Goal: Task Accomplishment & Management: Use online tool/utility

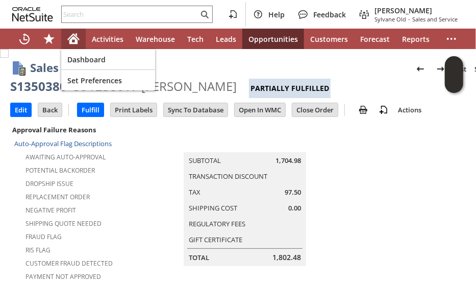
click at [71, 35] on icon "Home" at bounding box center [74, 37] width 12 height 7
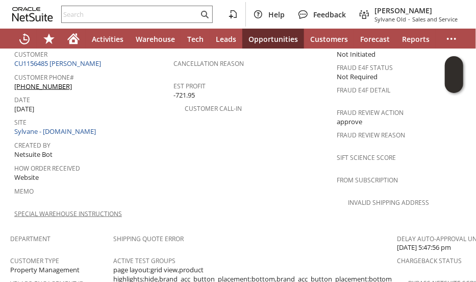
scroll to position [468, 0]
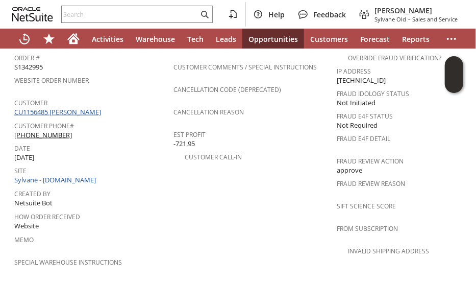
click at [74, 107] on link "CU1156485 [PERSON_NAME]" at bounding box center [58, 111] width 89 height 9
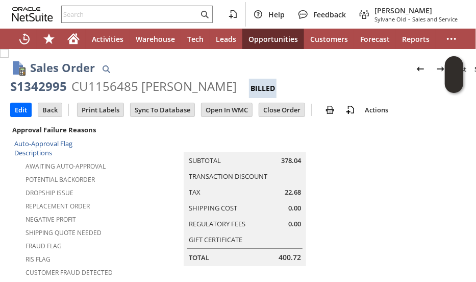
click at [178, 84] on div "CU1156485 [PERSON_NAME]" at bounding box center [153, 86] width 165 height 16
copy div "[PERSON_NAME]"
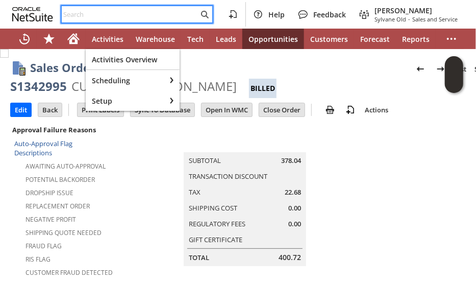
click at [122, 17] on input "text" at bounding box center [130, 14] width 137 height 12
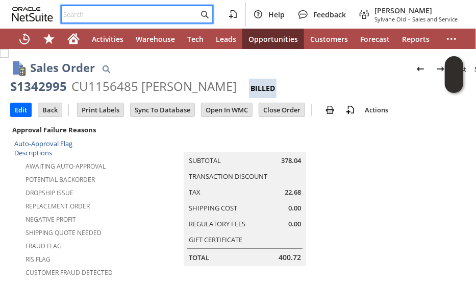
paste input "2122558069"
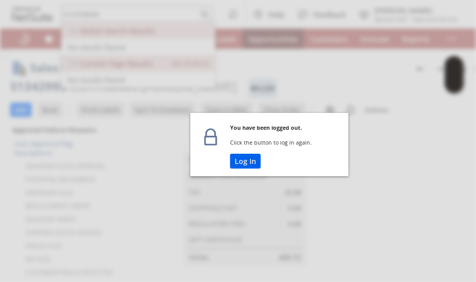
click at [244, 161] on button "Log In" at bounding box center [245, 161] width 31 height 15
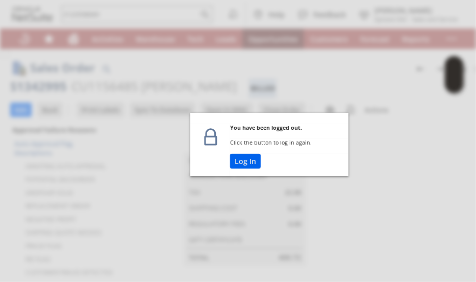
click at [242, 162] on button "Log In" at bounding box center [245, 161] width 31 height 15
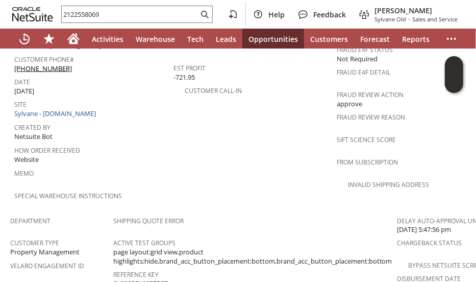
scroll to position [561, 0]
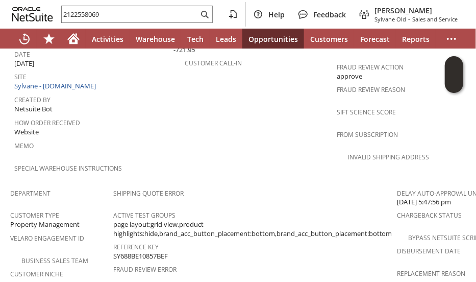
click at [113, 115] on div "How Order Received Website" at bounding box center [91, 126] width 154 height 22
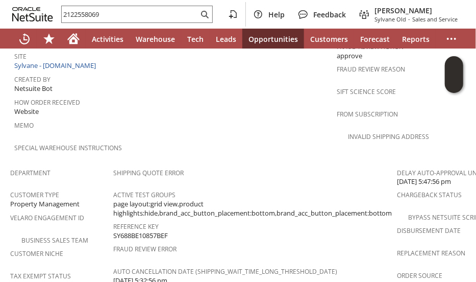
scroll to position [519, 0]
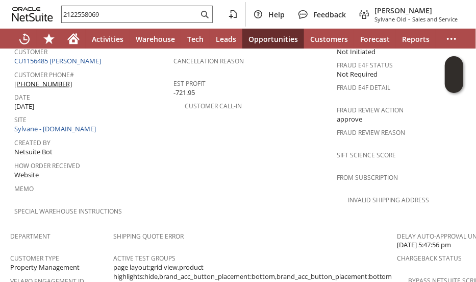
click at [90, 16] on input "2122558069" at bounding box center [130, 14] width 137 height 12
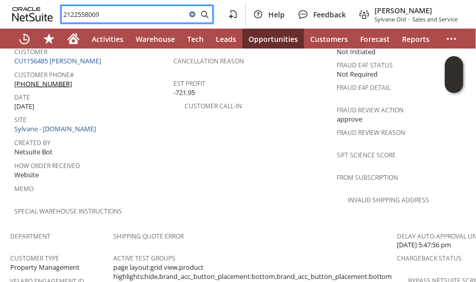
click at [90, 16] on input "2122558069" at bounding box center [124, 14] width 125 height 12
paste input "ap11785"
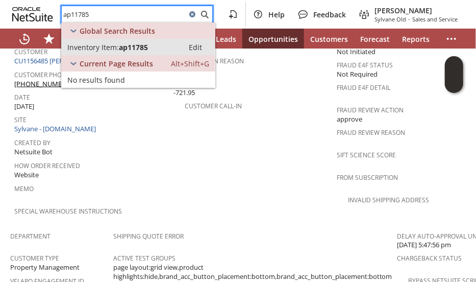
type input "ap11785"
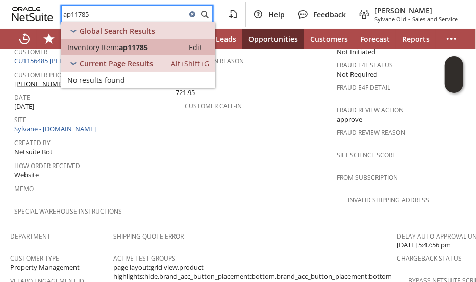
click at [115, 46] on span "Inventory Item:" at bounding box center [93, 47] width 52 height 10
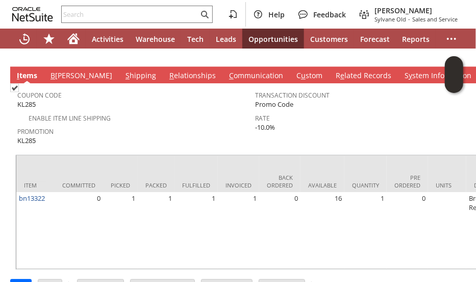
scroll to position [0, 360]
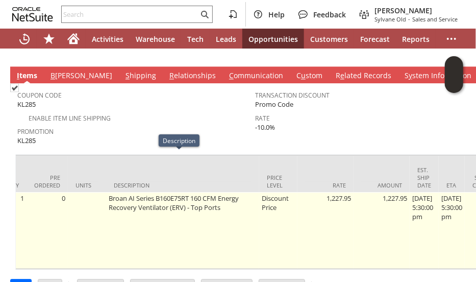
click at [165, 192] on td "Broan AI Series B160E75RT 160 CFM Energy Recovery Ventilator (ERV) - Top Ports" at bounding box center [182, 230] width 153 height 77
copy td "B160E75RT"
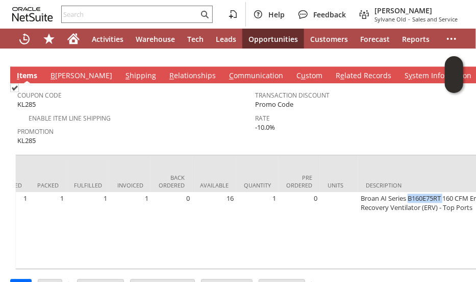
scroll to position [0, 0]
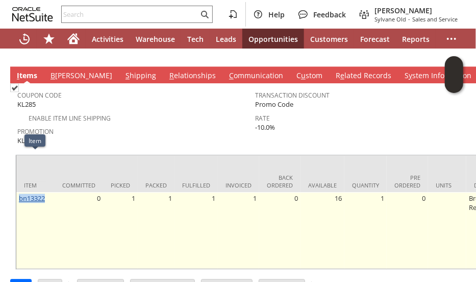
drag, startPoint x: 52, startPoint y: 156, endPoint x: 19, endPoint y: 159, distance: 32.8
click at [19, 192] on td "bn13322" at bounding box center [35, 230] width 38 height 77
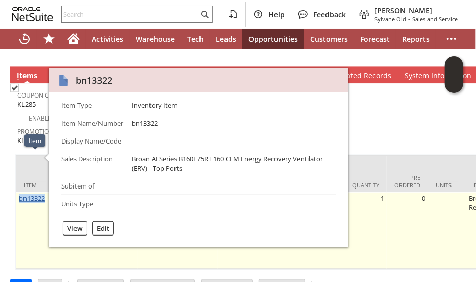
copy link "bn13322"
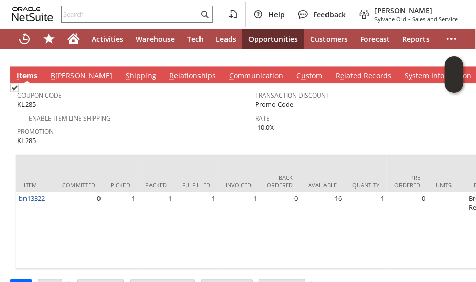
drag, startPoint x: 141, startPoint y: 59, endPoint x: 150, endPoint y: 7, distance: 52.8
click at [141, 88] on span "Coupon Code" at bounding box center [133, 94] width 233 height 12
click at [102, 124] on div "Promotion KL285" at bounding box center [133, 135] width 233 height 22
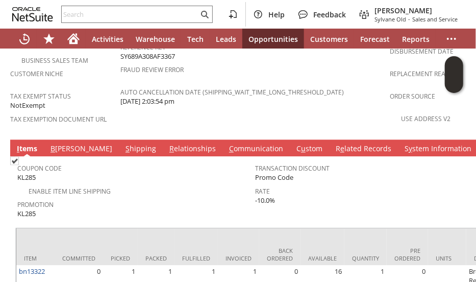
scroll to position [664, 0]
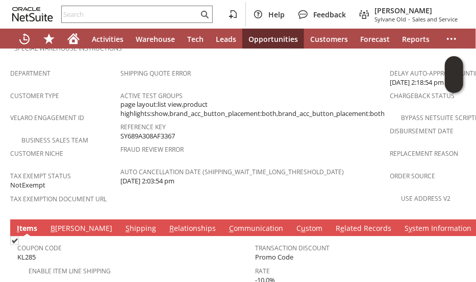
click at [123, 224] on link "S hipping" at bounding box center [141, 229] width 36 height 11
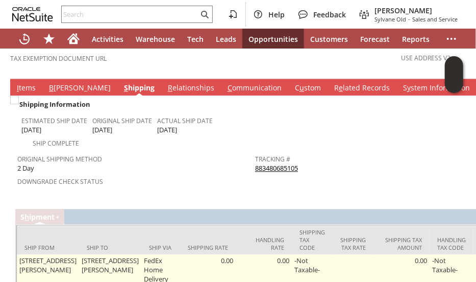
scroll to position [817, 0]
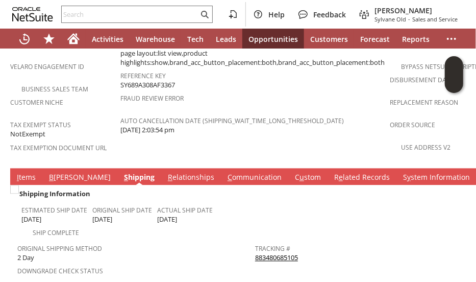
click at [30, 173] on link "I tems" at bounding box center [26, 178] width 24 height 11
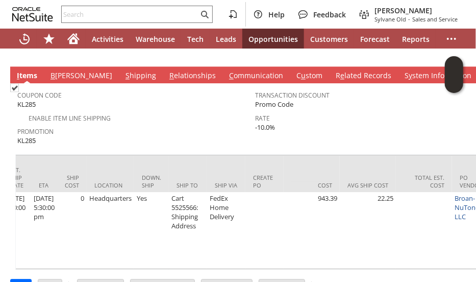
scroll to position [0, 0]
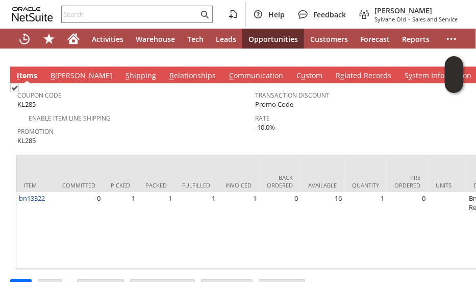
click at [172, 124] on span "Promotion" at bounding box center [133, 130] width 233 height 12
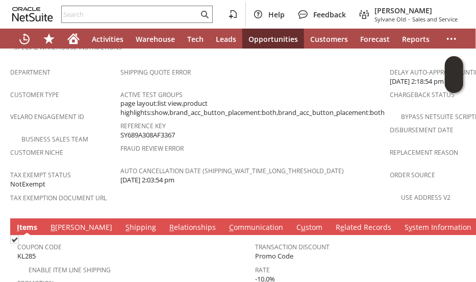
scroll to position [715, 0]
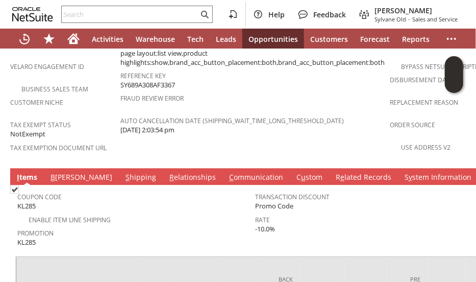
click at [227, 173] on link "C ommunication" at bounding box center [256, 178] width 59 height 11
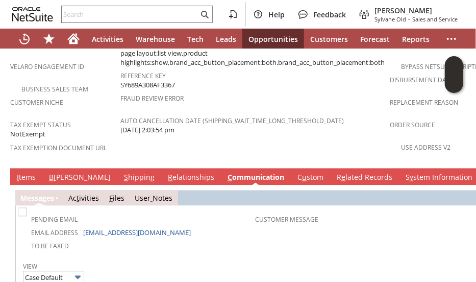
scroll to position [0, 0]
drag, startPoint x: 178, startPoint y: 194, endPoint x: 82, endPoint y: 197, distance: 95.5
click at [82, 226] on td "Email Address seanrterwilliger@gmail.com" at bounding box center [137, 232] width 235 height 13
copy link "seanrterwilliger@gmail.com"
click at [226, 214] on td "Pending Email Email Address seanrterwilliger@gmail.com To Be Faxed Customer Mes…" at bounding box center [255, 231] width 475 height 46
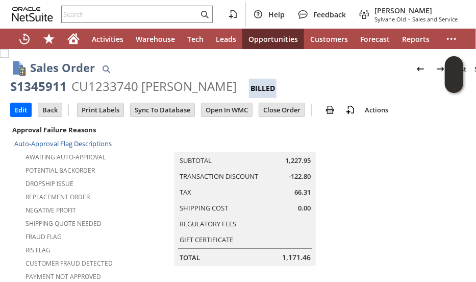
click at [41, 89] on div "S1345911" at bounding box center [38, 86] width 57 height 16
copy div "S1345911"
click at [138, 17] on input "text" at bounding box center [130, 14] width 137 height 12
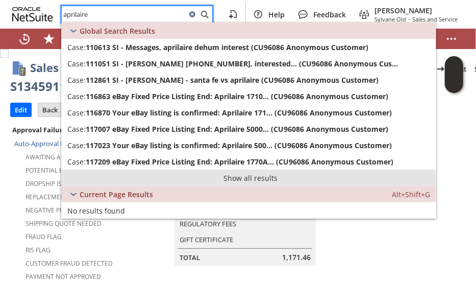
type input "aprilaire"
click at [238, 175] on link "Show all results" at bounding box center [248, 177] width 375 height 16
